Goal: Check status: Check status

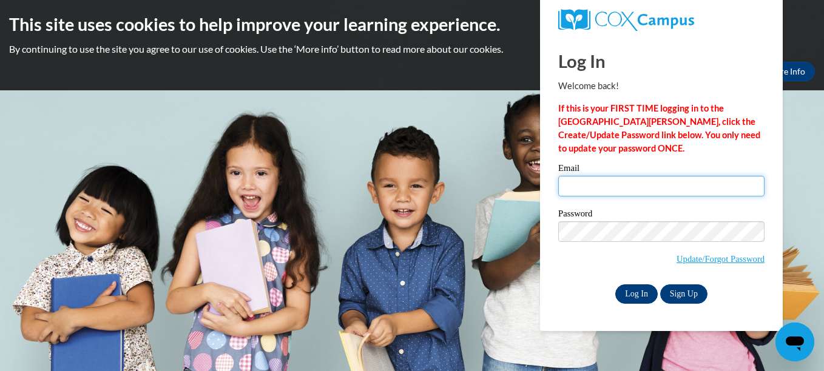
type input "shandaj1977@yahoo.com"
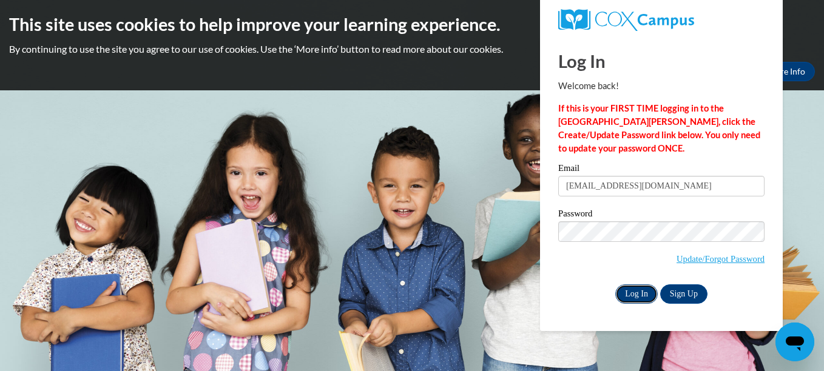
click at [636, 297] on input "Log In" at bounding box center [636, 293] width 42 height 19
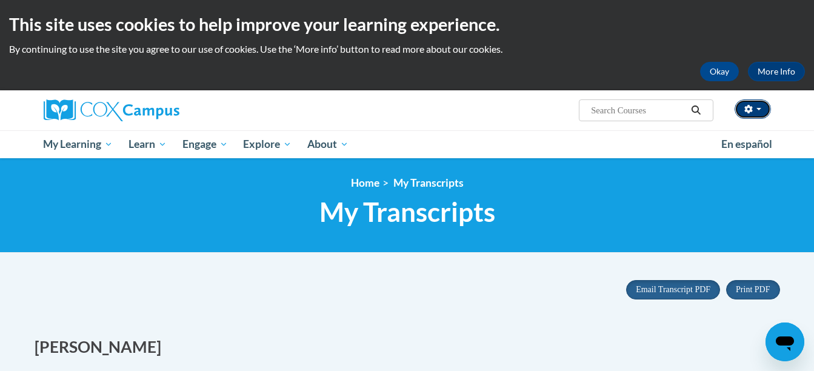
click at [757, 112] on button "button" at bounding box center [753, 108] width 36 height 19
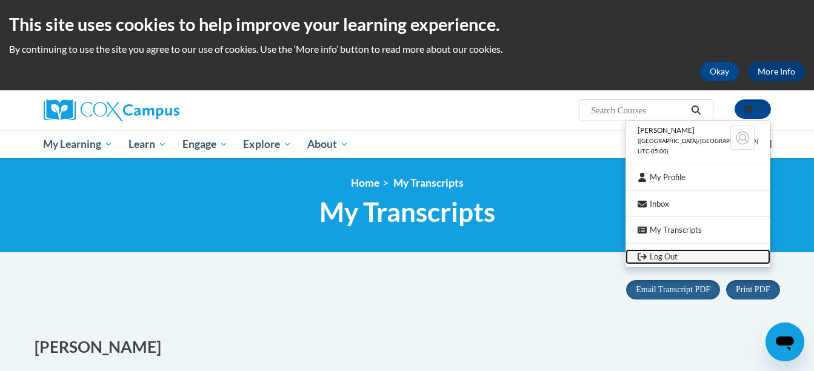
click at [688, 257] on link "Log Out" at bounding box center [698, 256] width 145 height 15
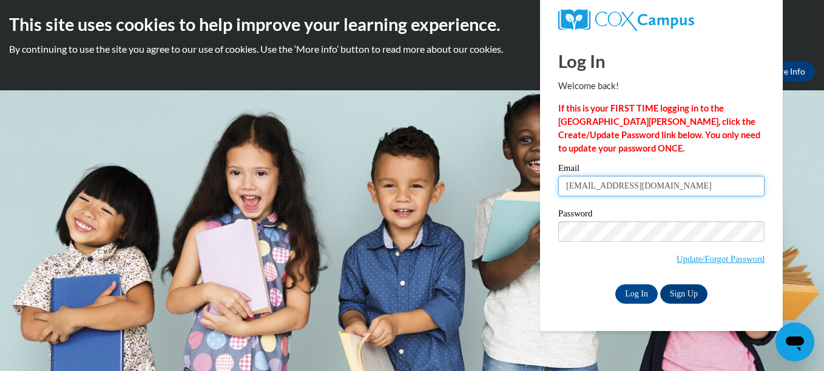
click at [675, 188] on input "shandaj1977@yahoo.com" at bounding box center [661, 186] width 206 height 21
type input "s"
type input "katrinamckay2006@gmail.com"
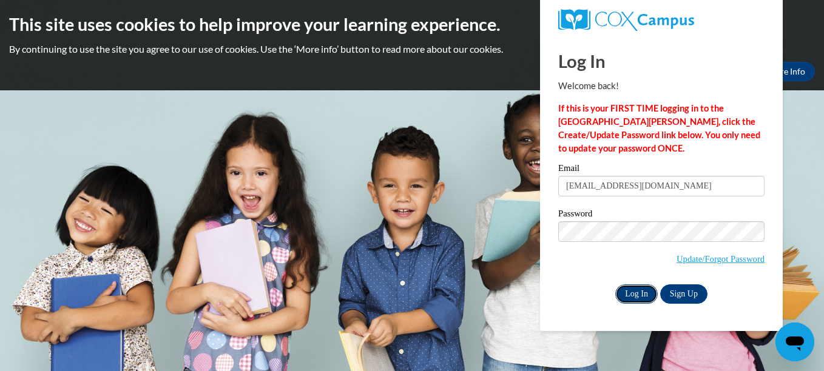
click at [643, 290] on input "Log In" at bounding box center [636, 293] width 42 height 19
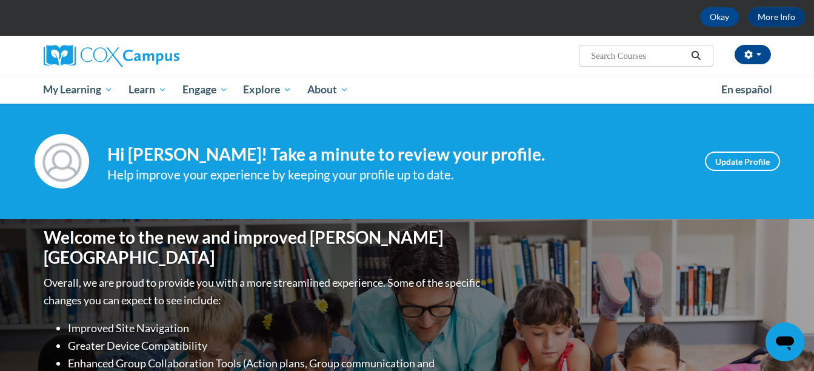
scroll to position [49, 0]
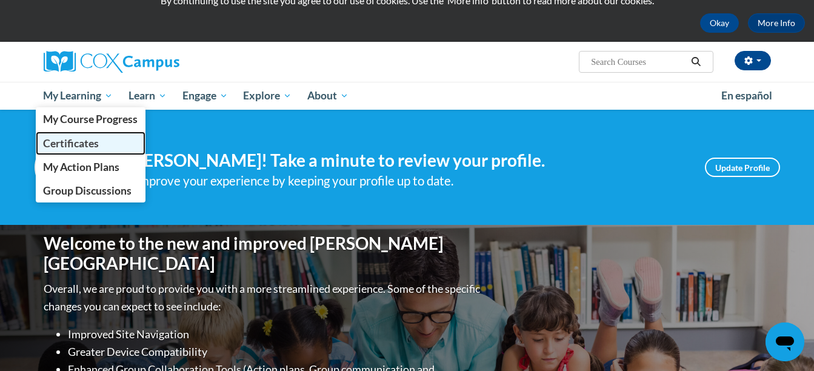
click at [105, 142] on link "Certificates" at bounding box center [91, 144] width 110 height 24
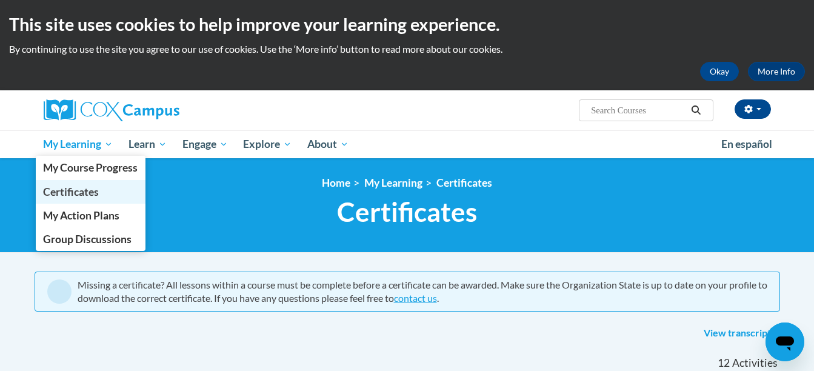
click at [76, 188] on span "Certificates" at bounding box center [71, 192] width 56 height 13
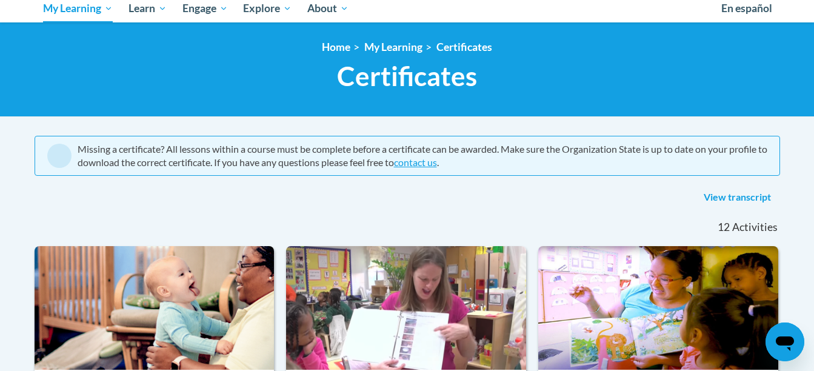
scroll to position [141, 0]
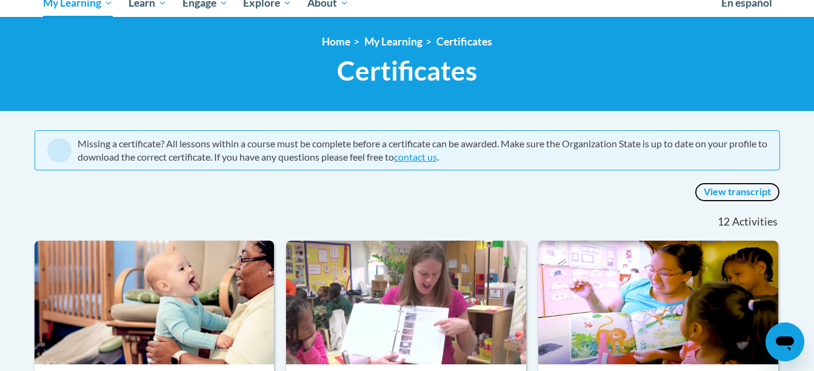
click at [746, 187] on link "View transcript" at bounding box center [738, 192] width 86 height 19
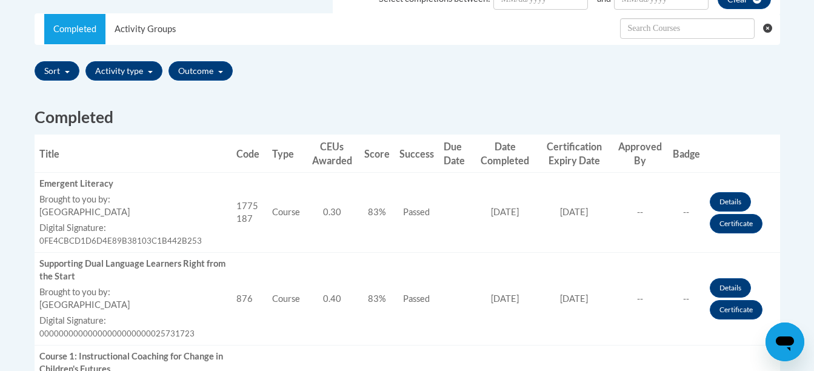
scroll to position [388, 0]
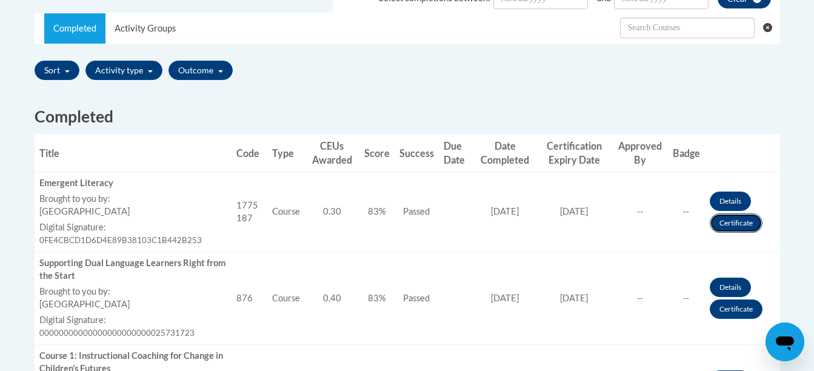
click at [743, 227] on link "Certificate" at bounding box center [736, 222] width 53 height 19
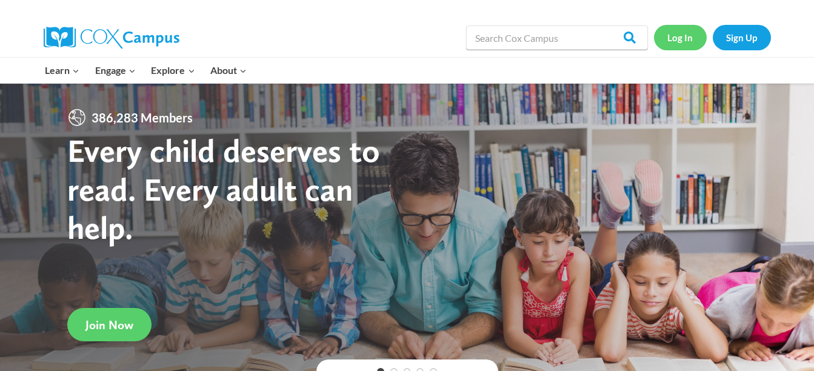
click at [688, 45] on link "Log In" at bounding box center [680, 37] width 53 height 25
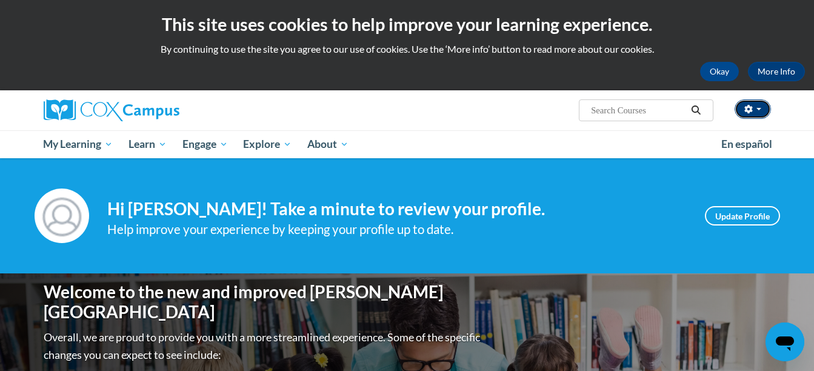
click at [751, 103] on button "button" at bounding box center [753, 108] width 36 height 19
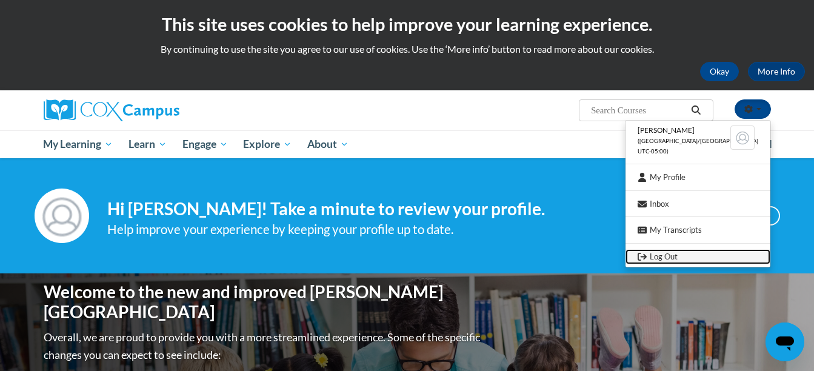
click at [683, 251] on link "Log Out" at bounding box center [698, 256] width 145 height 15
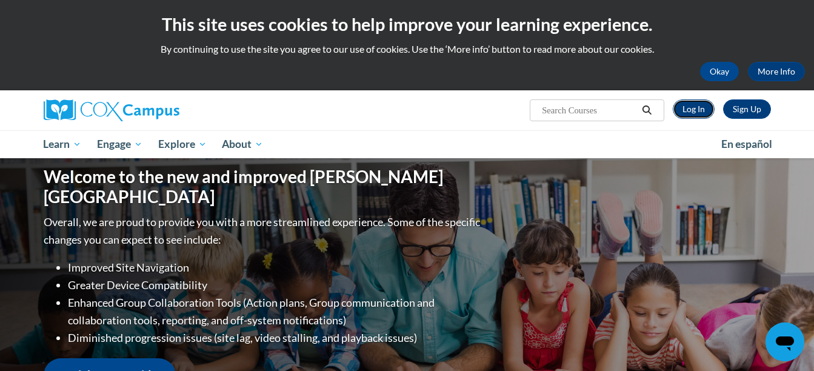
click at [700, 108] on link "Log In" at bounding box center [694, 108] width 42 height 19
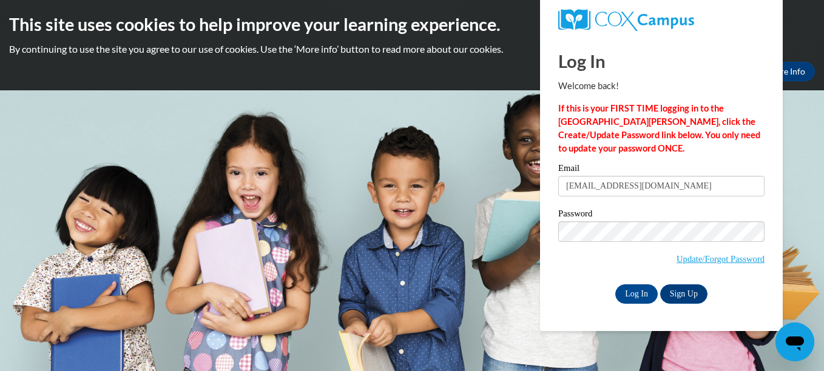
type input "[EMAIL_ADDRESS][DOMAIN_NAME]"
click at [640, 301] on input "Log In" at bounding box center [636, 293] width 42 height 19
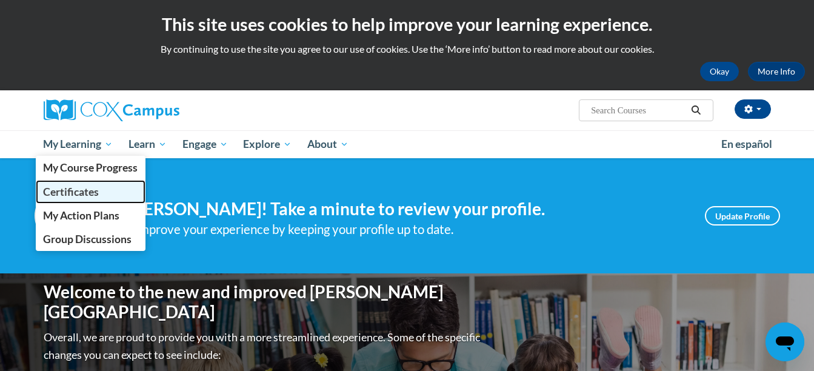
click at [90, 189] on span "Certificates" at bounding box center [71, 192] width 56 height 13
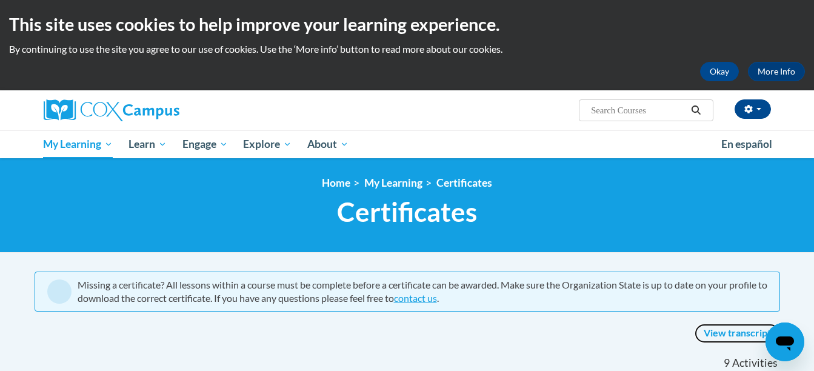
click at [728, 335] on link "View transcript" at bounding box center [738, 333] width 86 height 19
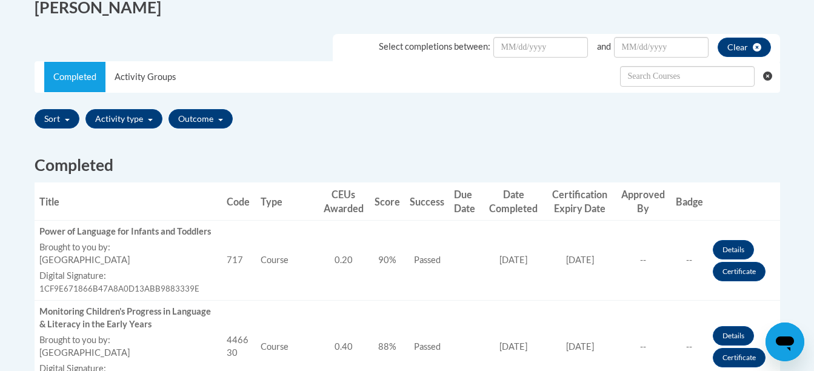
scroll to position [364, 0]
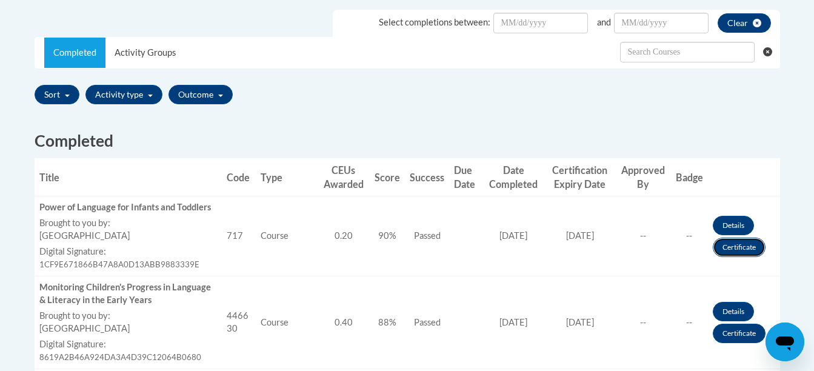
click at [732, 253] on link "Certificate" at bounding box center [739, 247] width 53 height 19
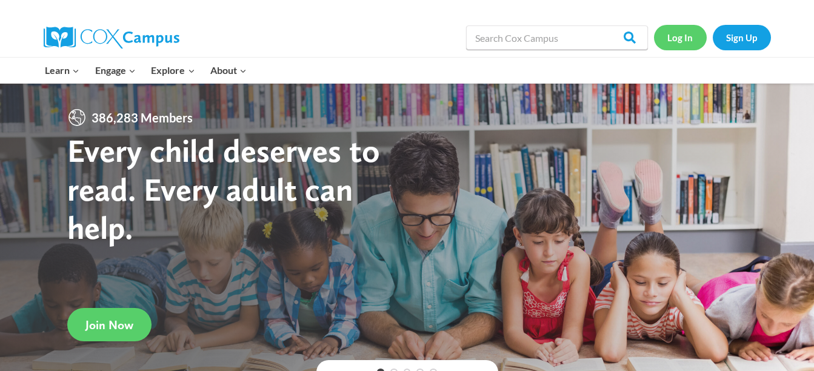
click at [680, 39] on link "Log In" at bounding box center [680, 37] width 53 height 25
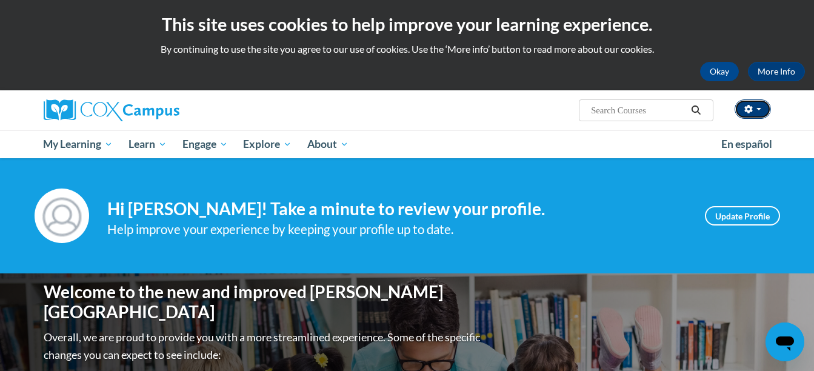
click at [756, 106] on button "button" at bounding box center [753, 108] width 36 height 19
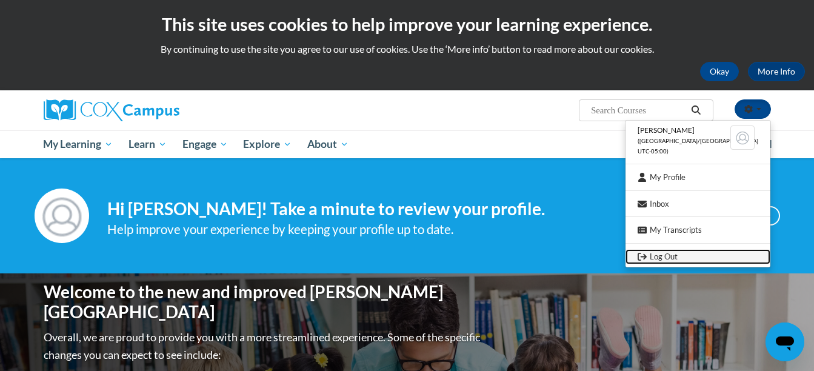
click at [681, 254] on link "Log Out" at bounding box center [698, 256] width 145 height 15
